Goal: Information Seeking & Learning: Learn about a topic

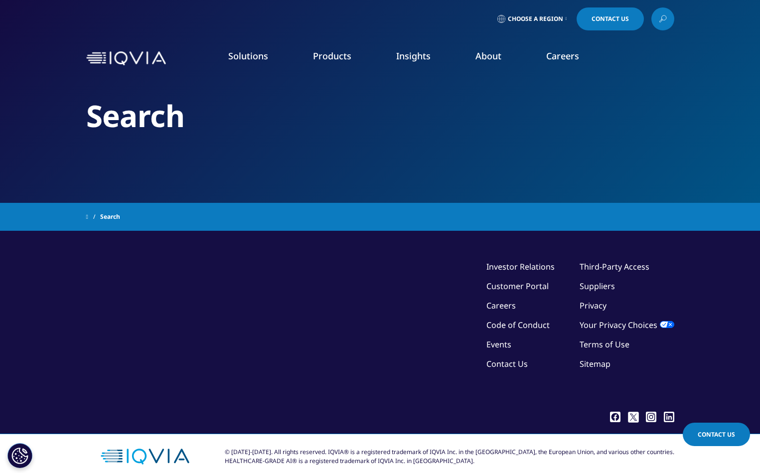
type input "ai"
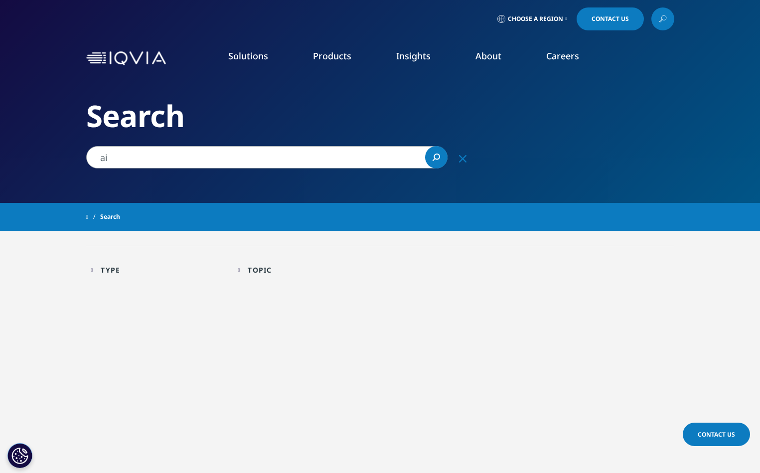
click at [414, 56] on link "Insights" at bounding box center [413, 56] width 34 height 12
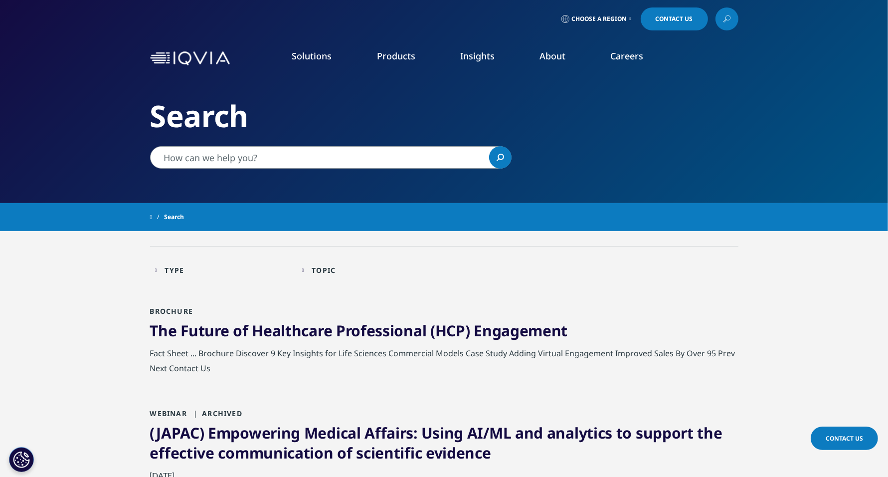
click at [264, 181] on link "SEE LATEST REPORTS" at bounding box center [318, 181] width 184 height 8
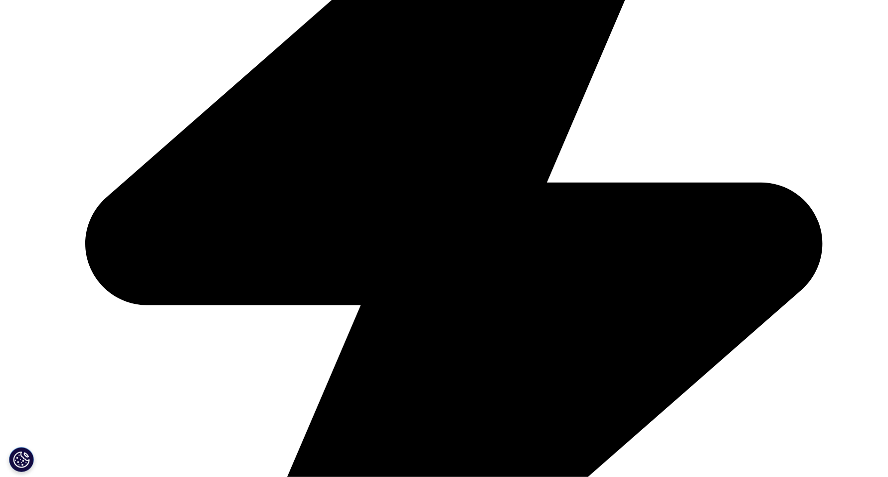
scroll to position [767, 0]
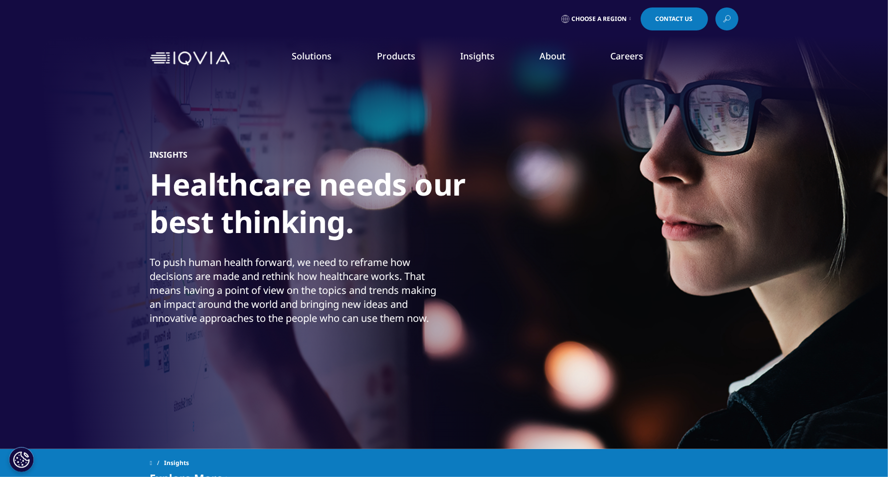
click at [71, 174] on link "DISCOVER INSIGHTS" at bounding box center [134, 171] width 184 height 8
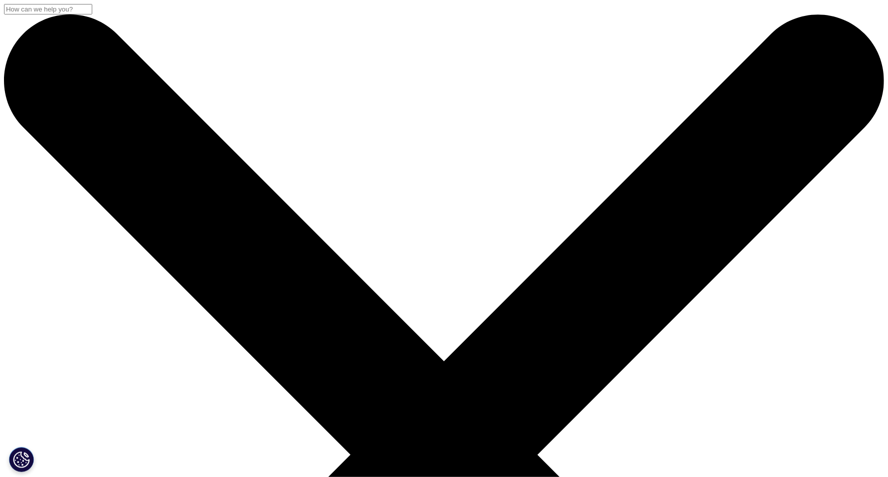
type input "ai"
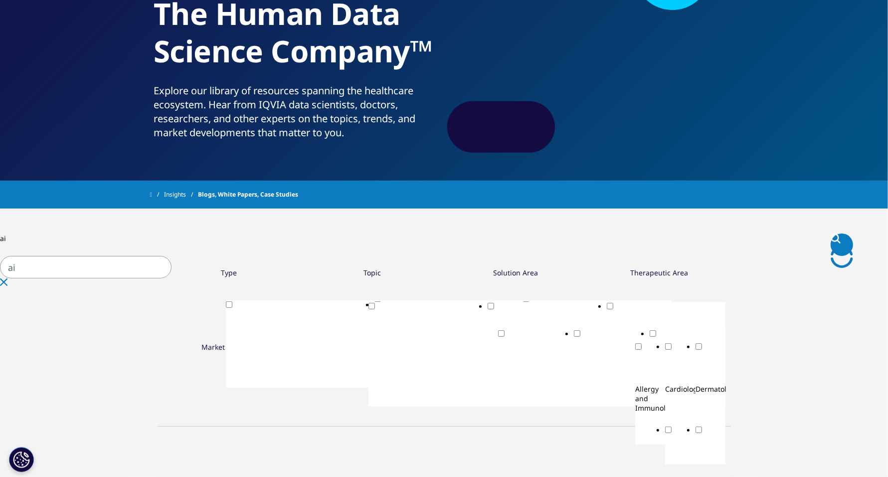
scroll to position [150, 0]
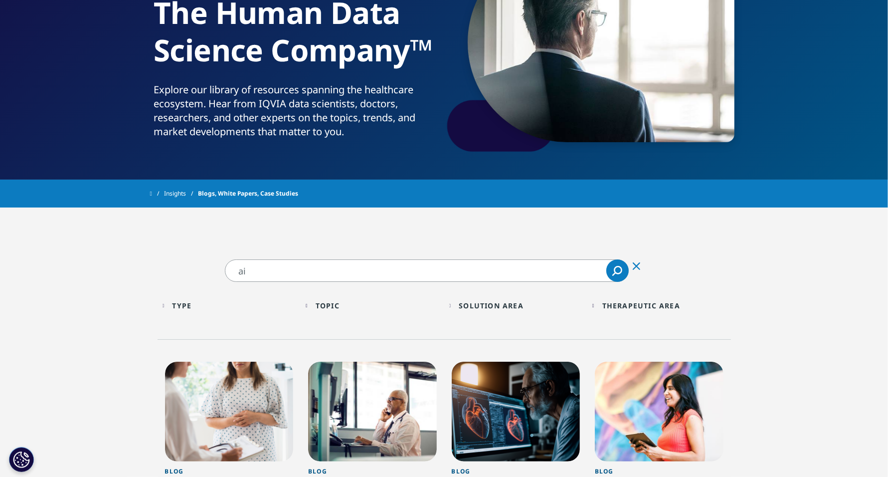
click at [615, 271] on icon "Search" at bounding box center [618, 270] width 8 height 8
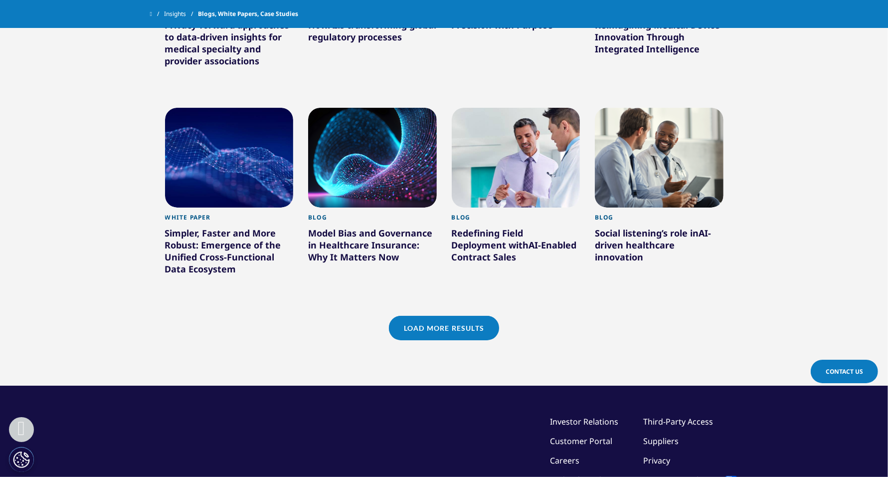
scroll to position [805, 0]
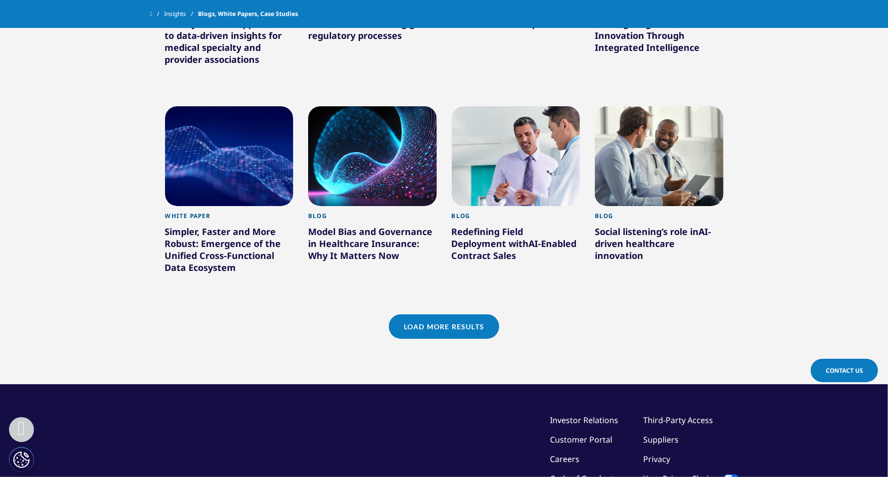
click at [464, 335] on link "Load More Results" at bounding box center [444, 326] width 110 height 24
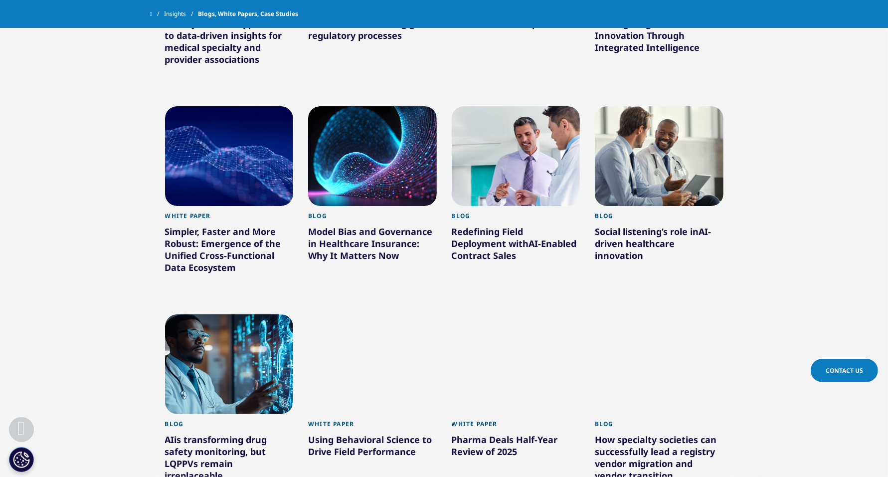
click at [464, 335] on div at bounding box center [516, 364] width 129 height 100
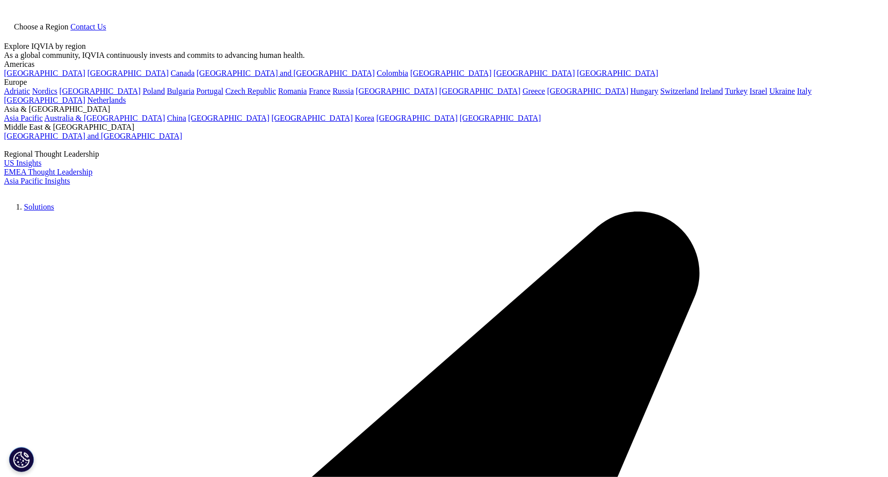
scroll to position [517, 588]
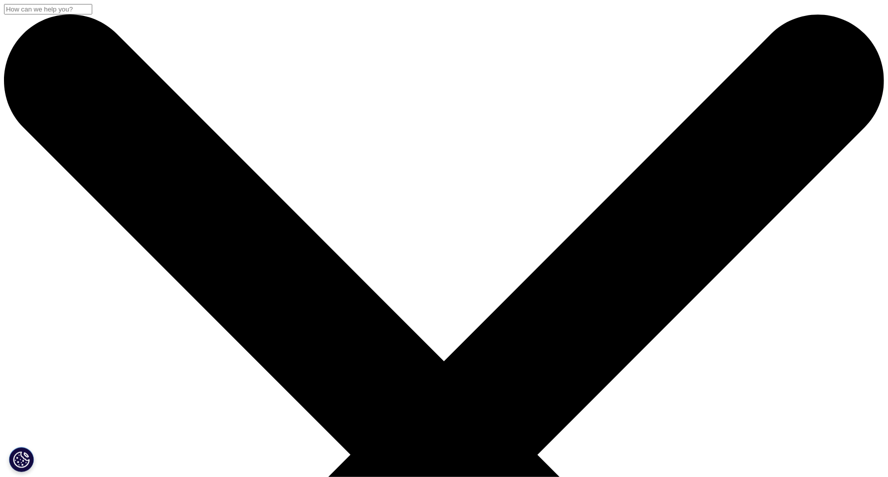
scroll to position [833, 0]
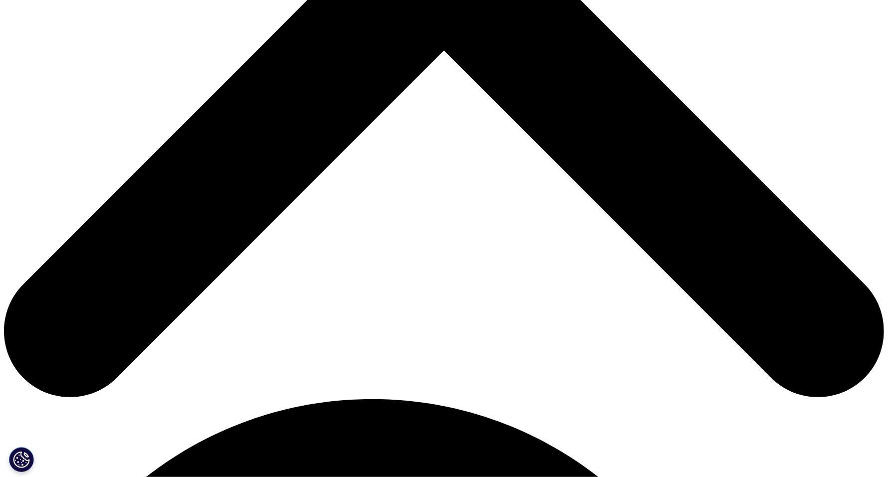
scroll to position [81, 0]
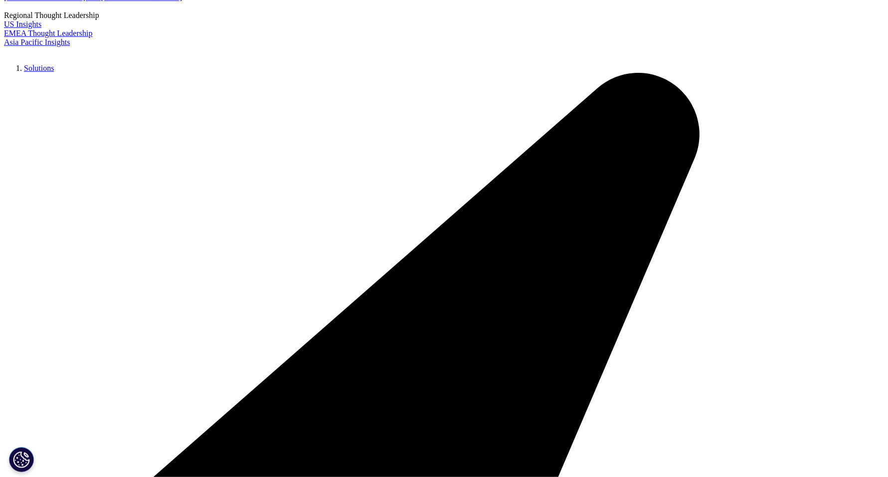
scroll to position [180, 0]
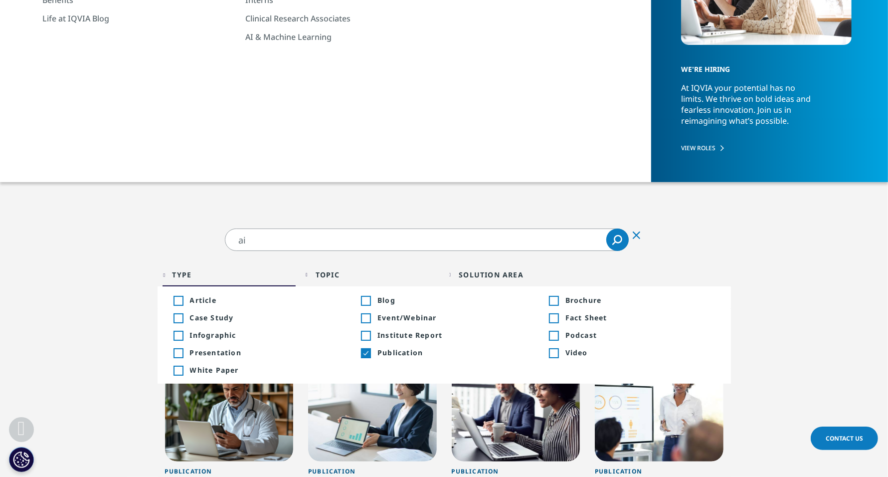
click at [365, 334] on div "Toggle" at bounding box center [365, 335] width 9 height 9
click at [183, 372] on div "Toggle White Paper +146" at bounding box center [257, 369] width 166 height 9
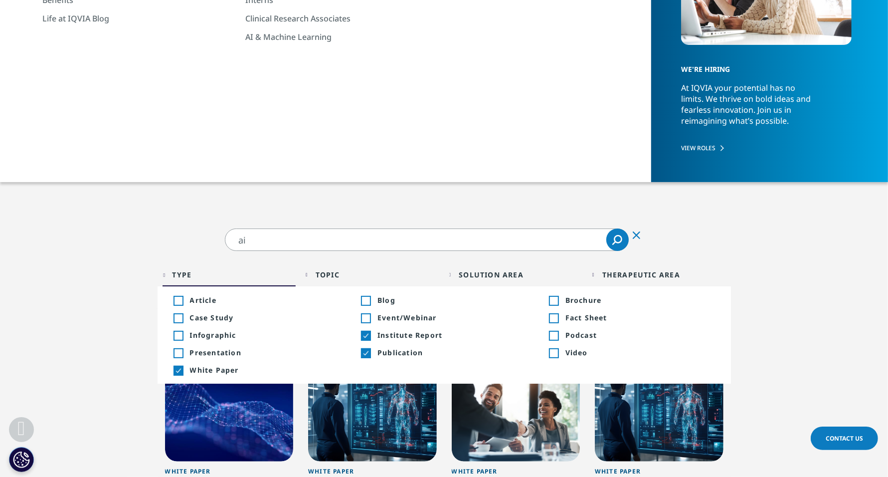
click at [180, 354] on div "Toggle" at bounding box center [178, 353] width 9 height 9
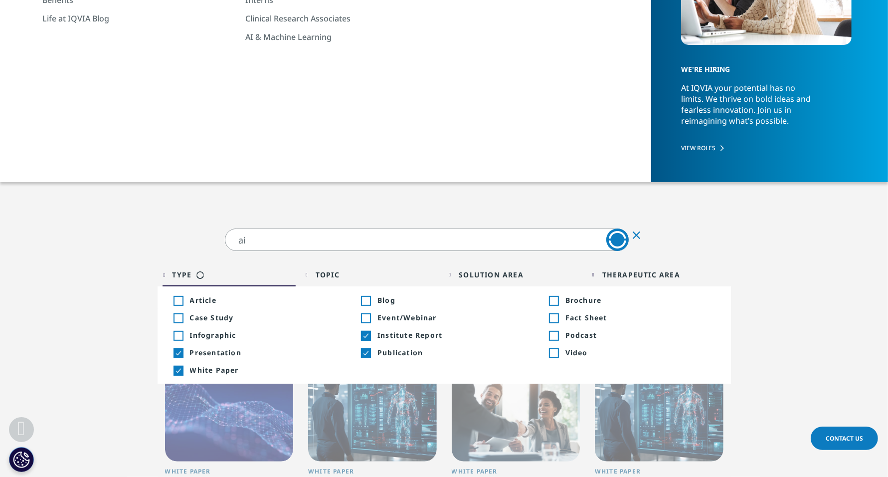
click at [181, 334] on div "Toggle" at bounding box center [178, 335] width 9 height 9
click at [178, 301] on div "Toggle" at bounding box center [178, 300] width 9 height 9
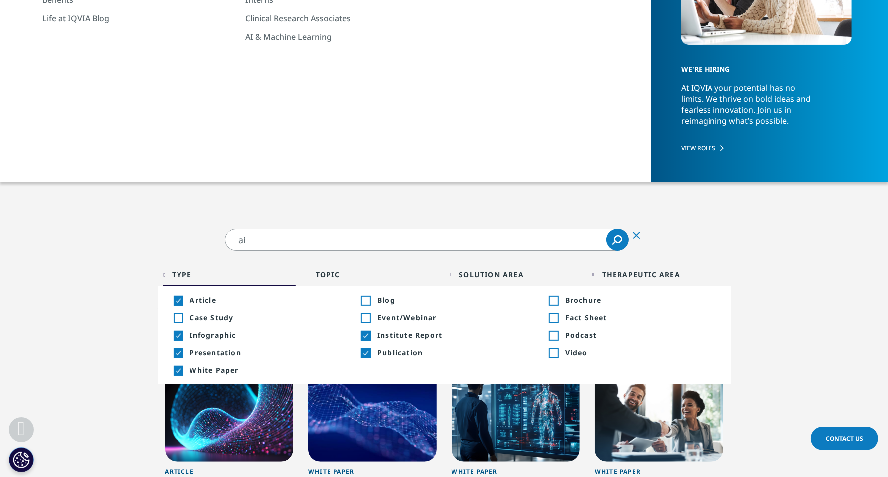
click at [570, 315] on span "Fact Sheet" at bounding box center [640, 317] width 150 height 9
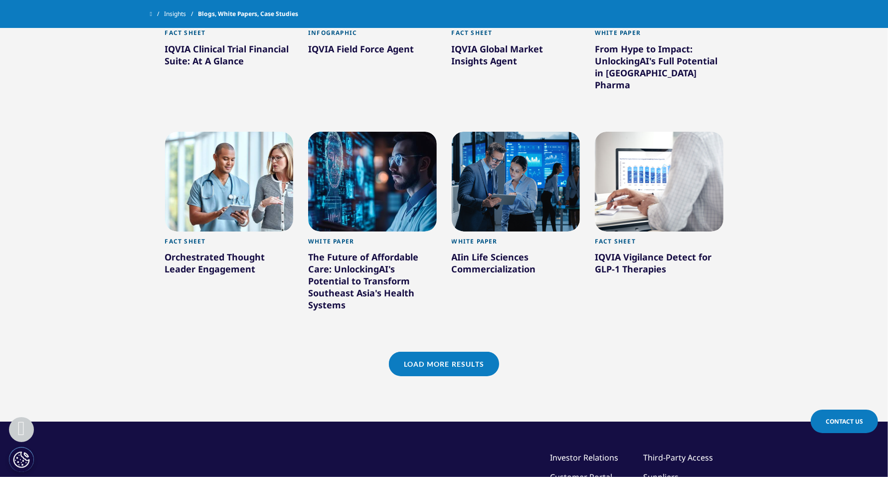
scroll to position [804, 0]
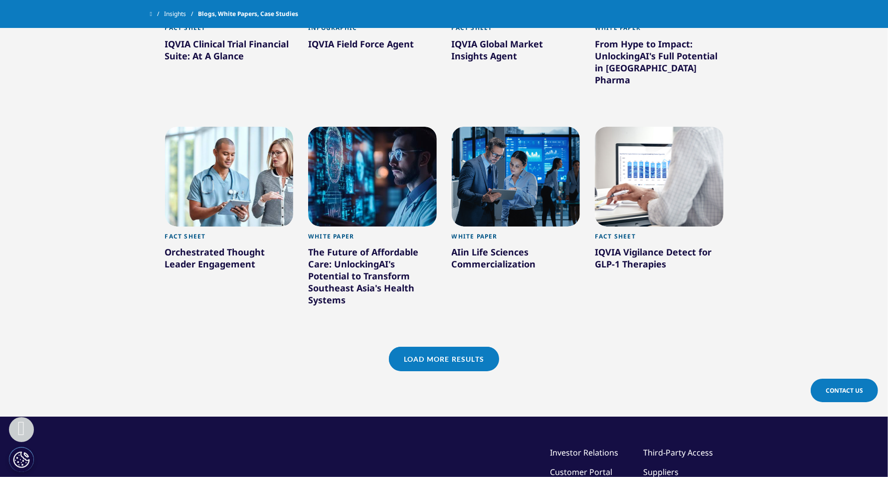
click at [449, 347] on link "Load More Results" at bounding box center [444, 359] width 110 height 24
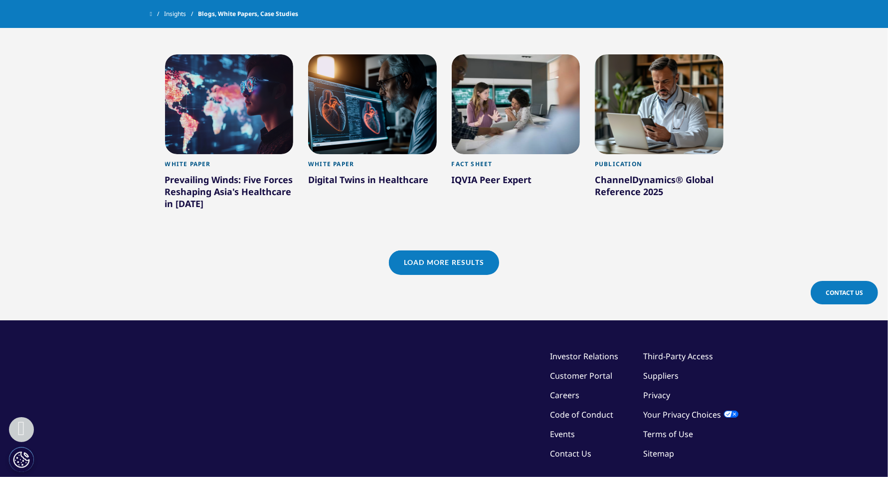
scroll to position [1514, 0]
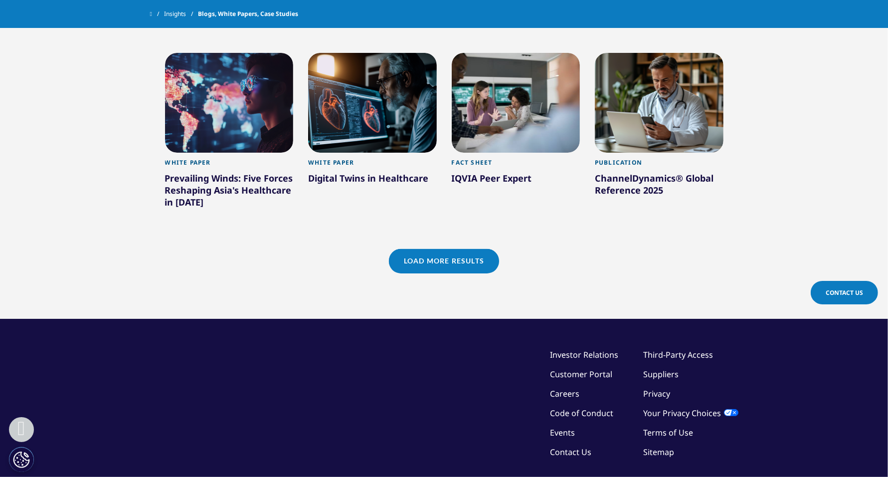
click at [452, 249] on link "Load More Results" at bounding box center [444, 261] width 110 height 24
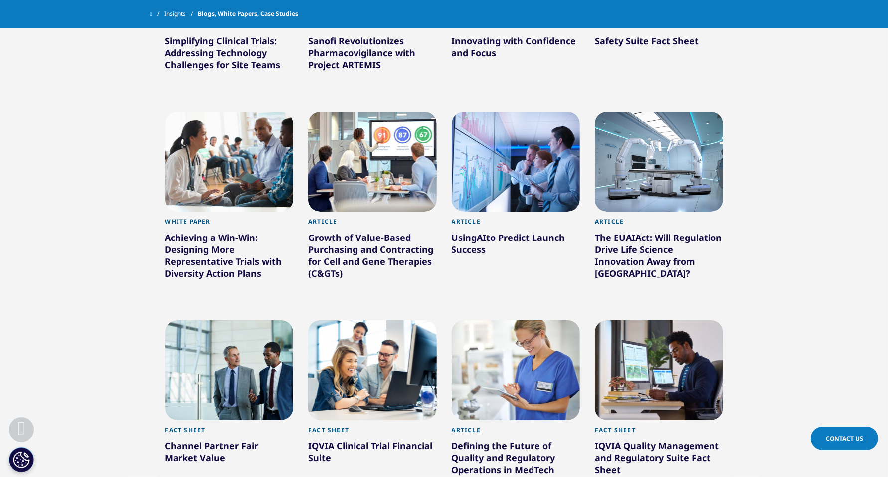
scroll to position [1913, 0]
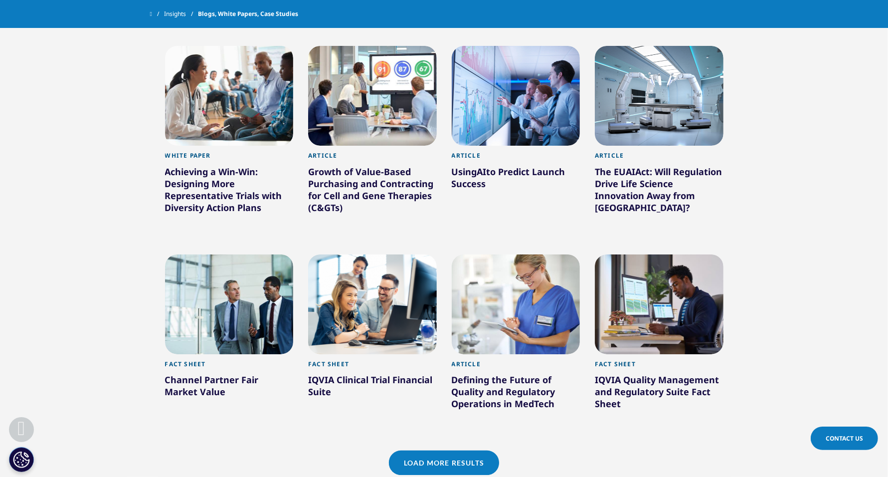
click at [405, 462] on link "Load More Results" at bounding box center [444, 462] width 110 height 24
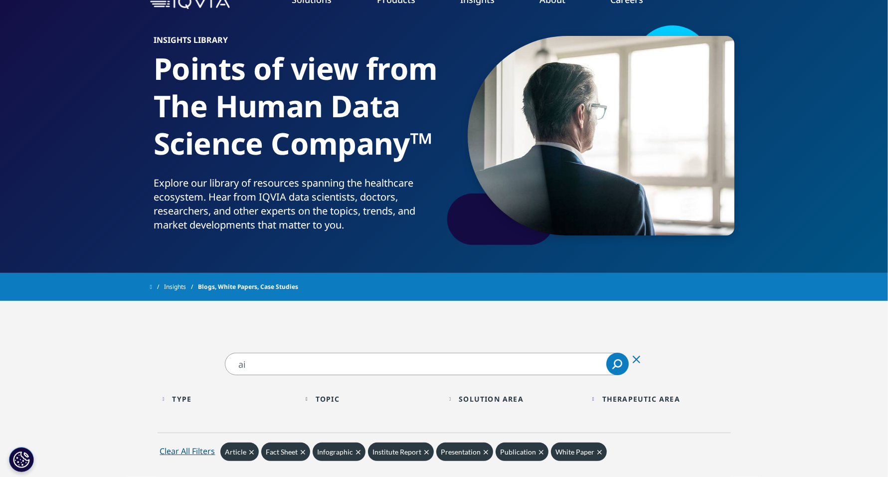
scroll to position [0, 0]
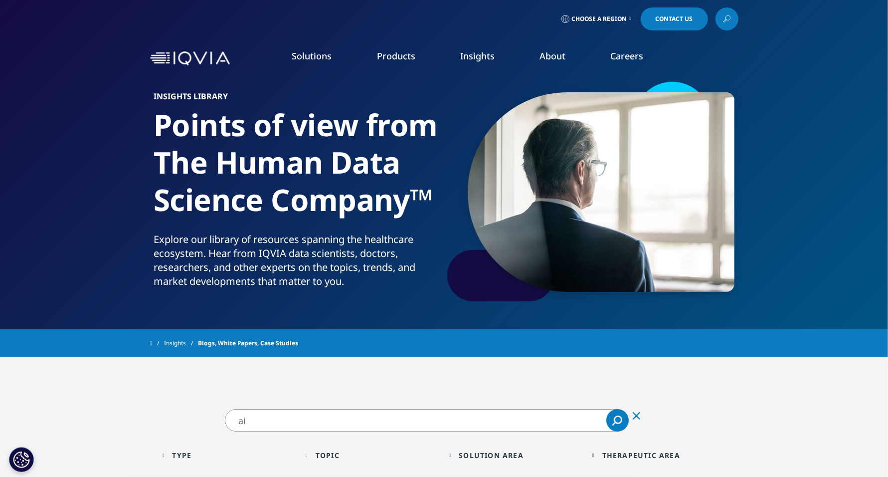
click at [287, 427] on input "ai" at bounding box center [427, 420] width 404 height 22
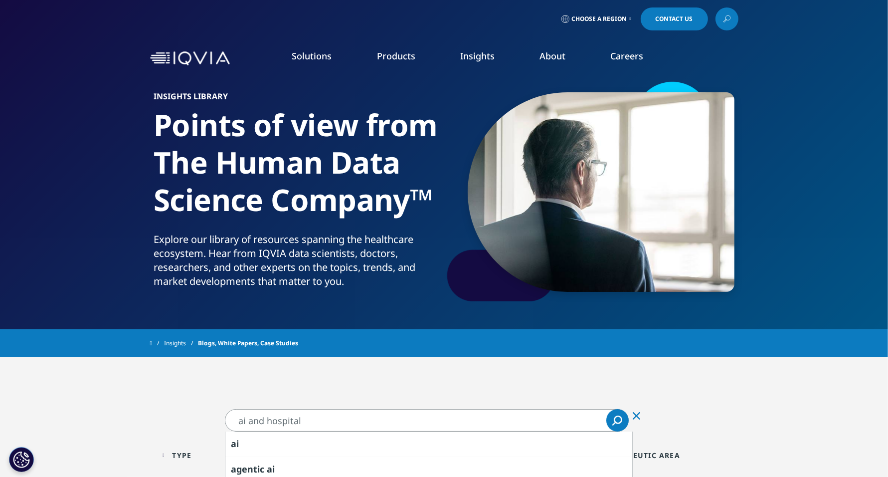
type input "ai and hospital"
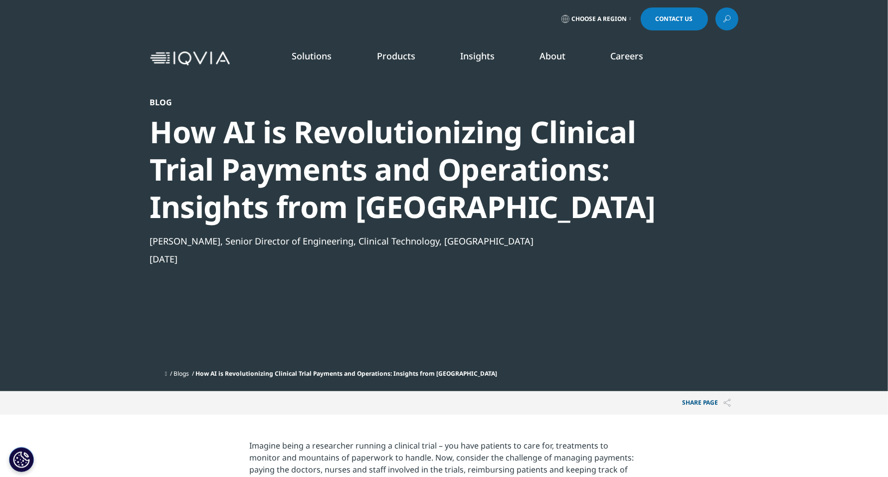
click at [626, 282] on div "Blog How AI is Revolutionizing Clinical Trial Payments and Operations: Insights…" at bounding box center [417, 230] width 534 height 267
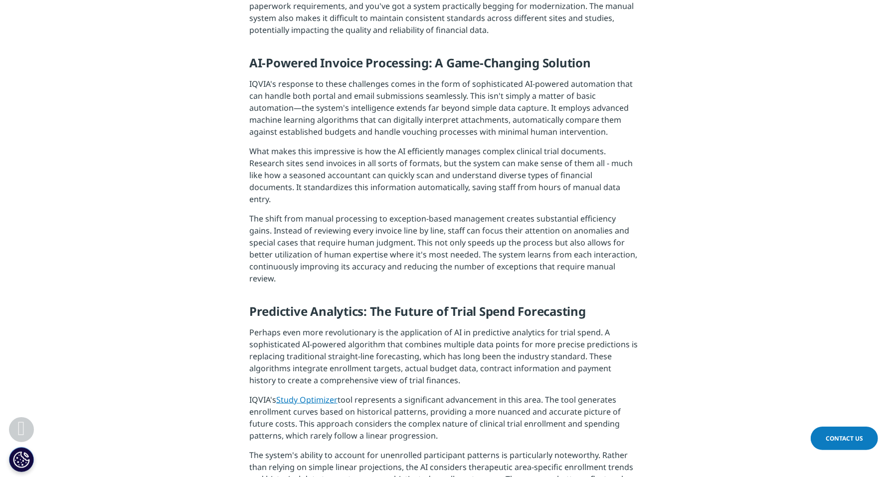
scroll to position [848, 0]
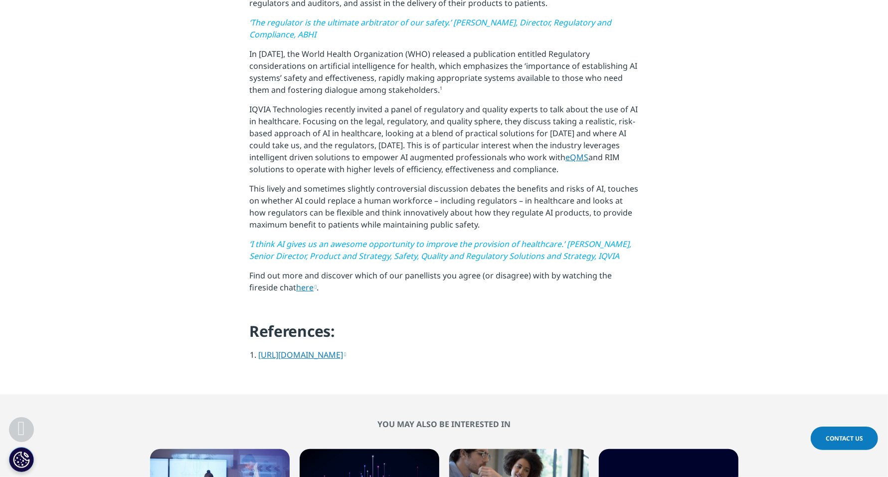
scroll to position [873, 0]
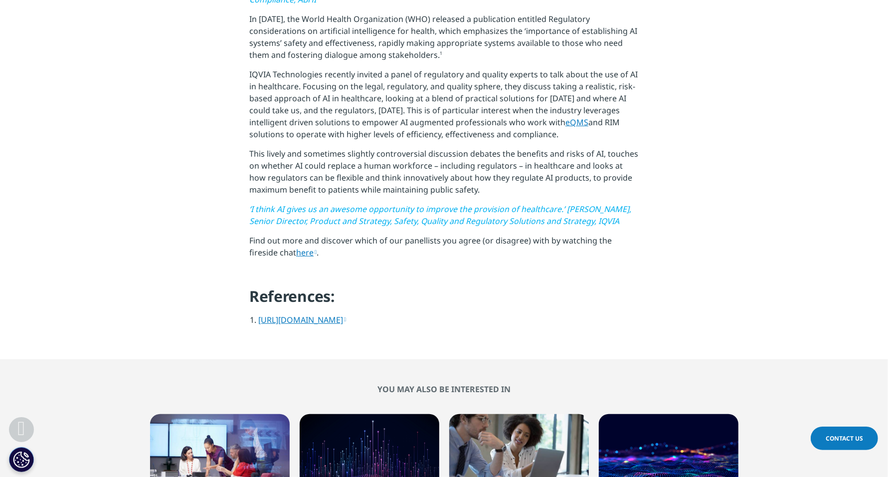
click at [311, 325] on link "[URL][DOMAIN_NAME]" at bounding box center [302, 319] width 88 height 11
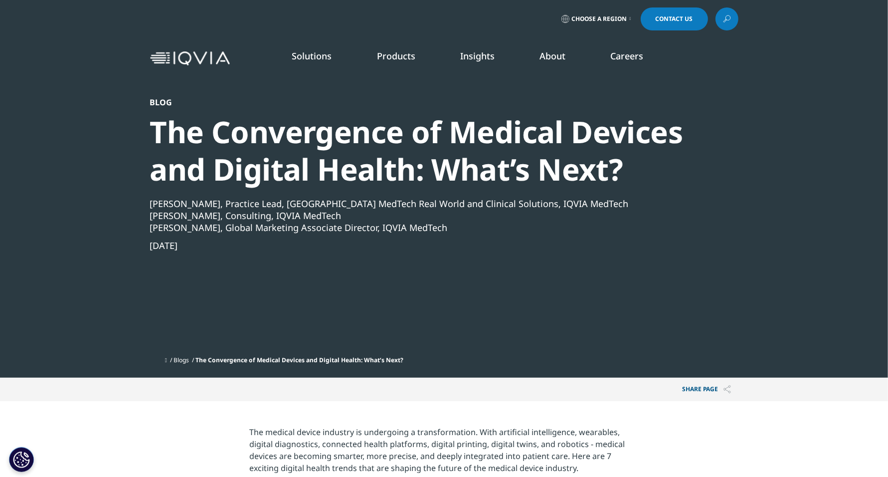
click at [224, 304] on div "Blog The Convergence of Medical Devices and Digital Health: What’s Next? Michel…" at bounding box center [417, 224] width 534 height 254
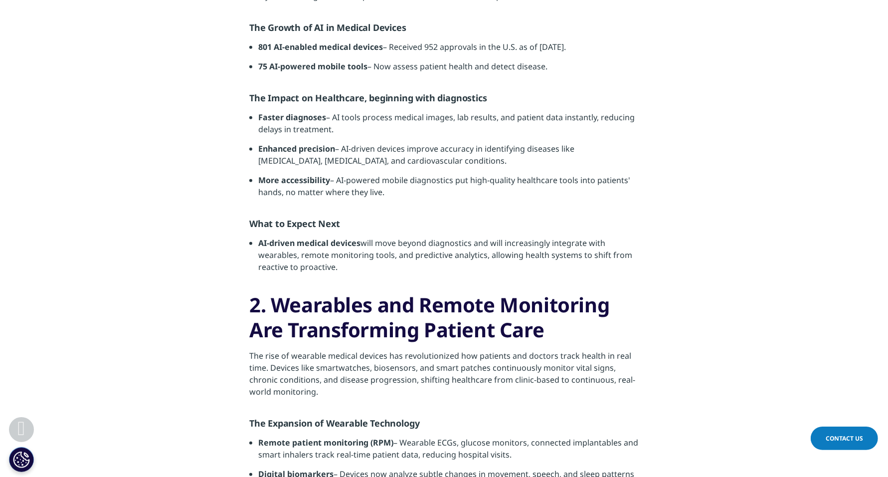
scroll to position [573, 0]
